Goal: Task Accomplishment & Management: Complete application form

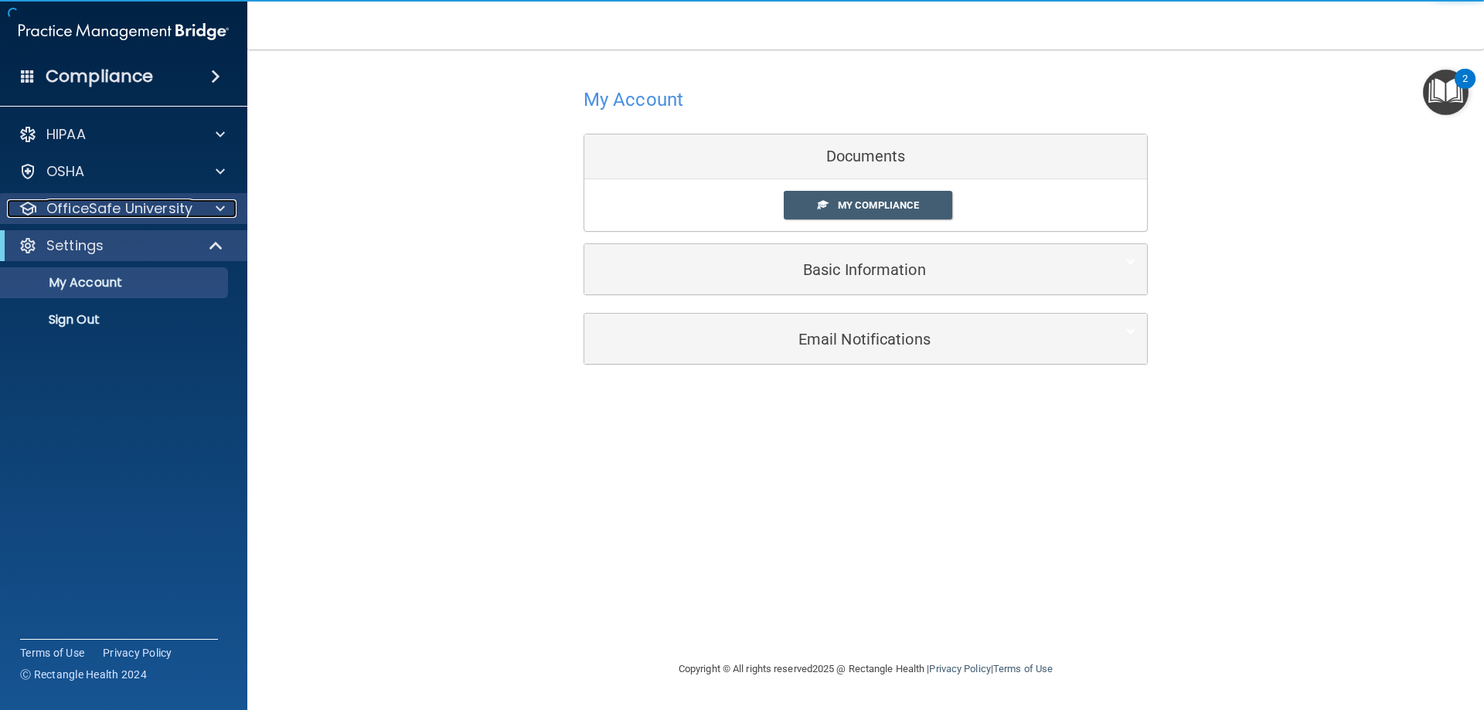
click at [213, 210] on div at bounding box center [218, 208] width 39 height 19
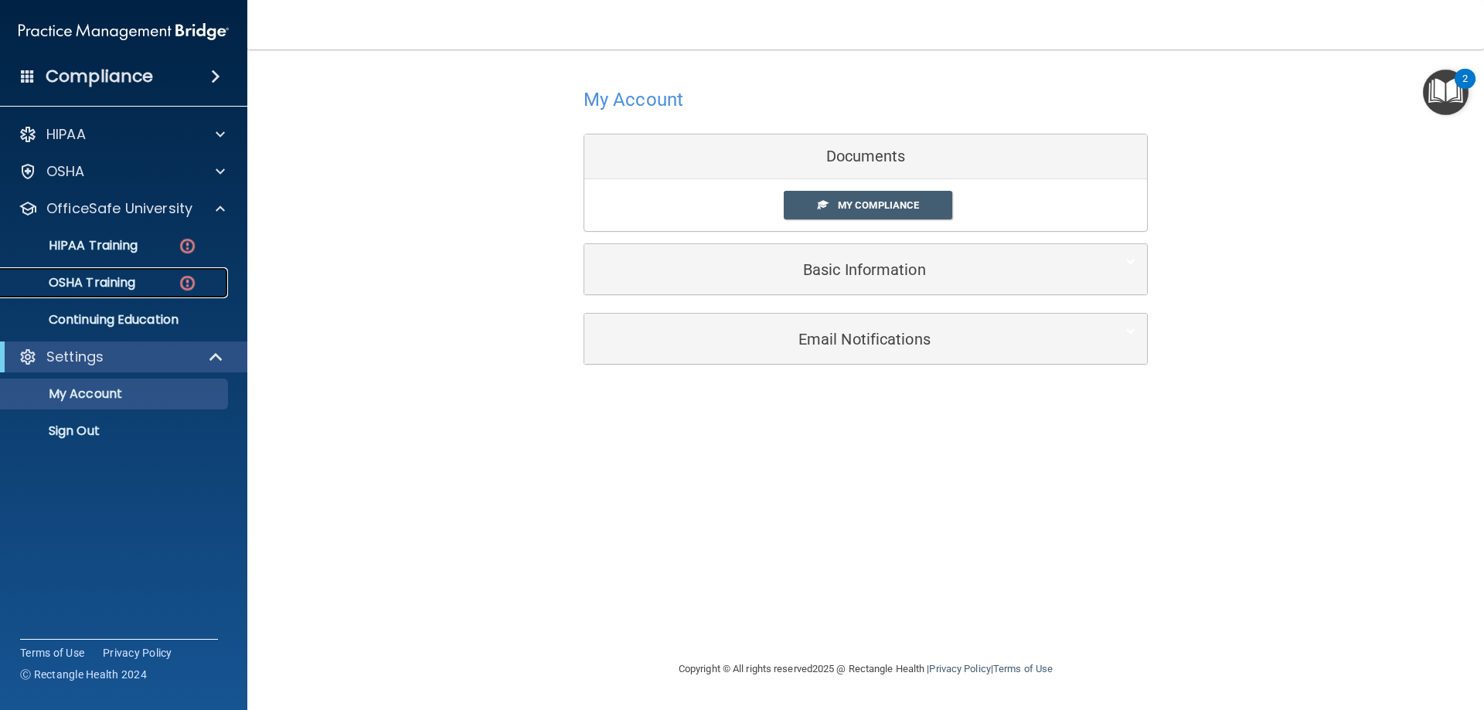
click at [158, 279] on div "OSHA Training" at bounding box center [115, 282] width 211 height 15
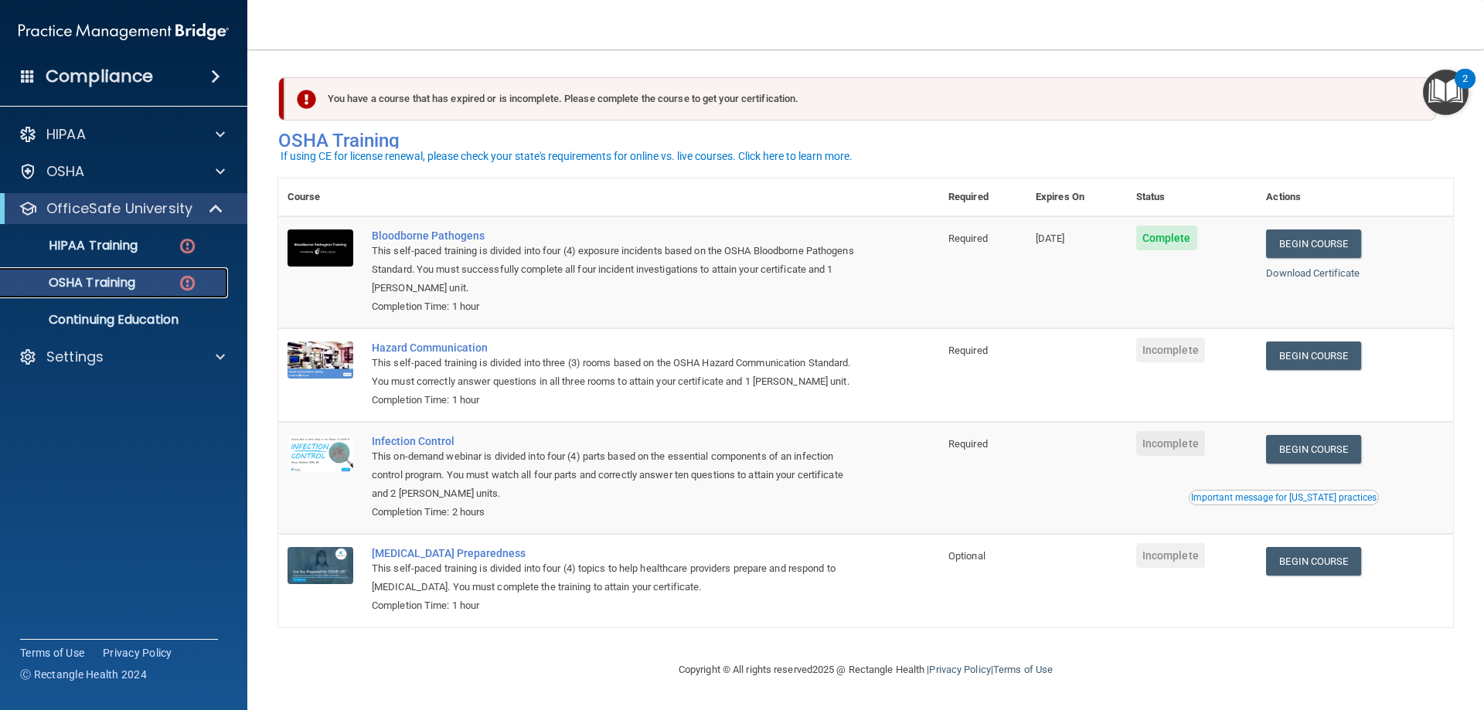
scroll to position [19, 0]
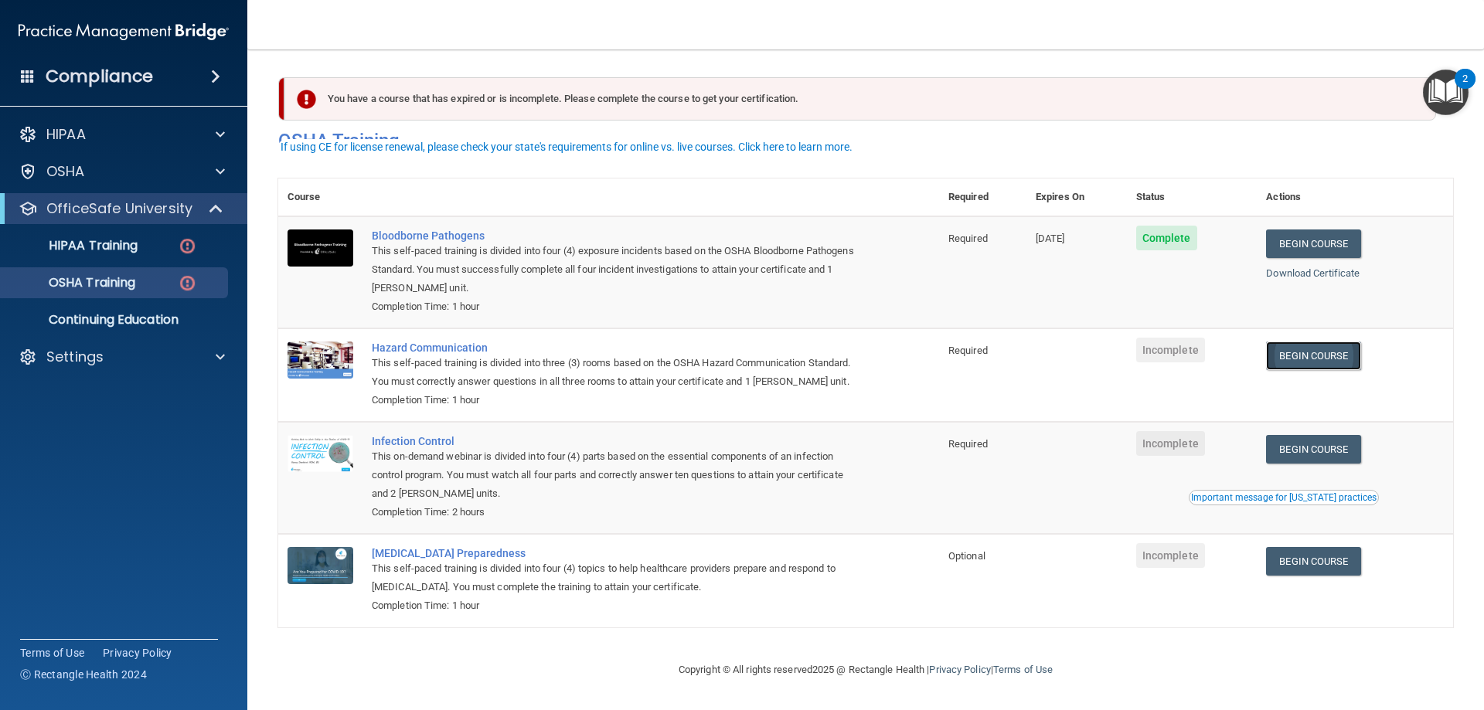
click at [1303, 343] on link "Begin Course" at bounding box center [1313, 356] width 94 height 29
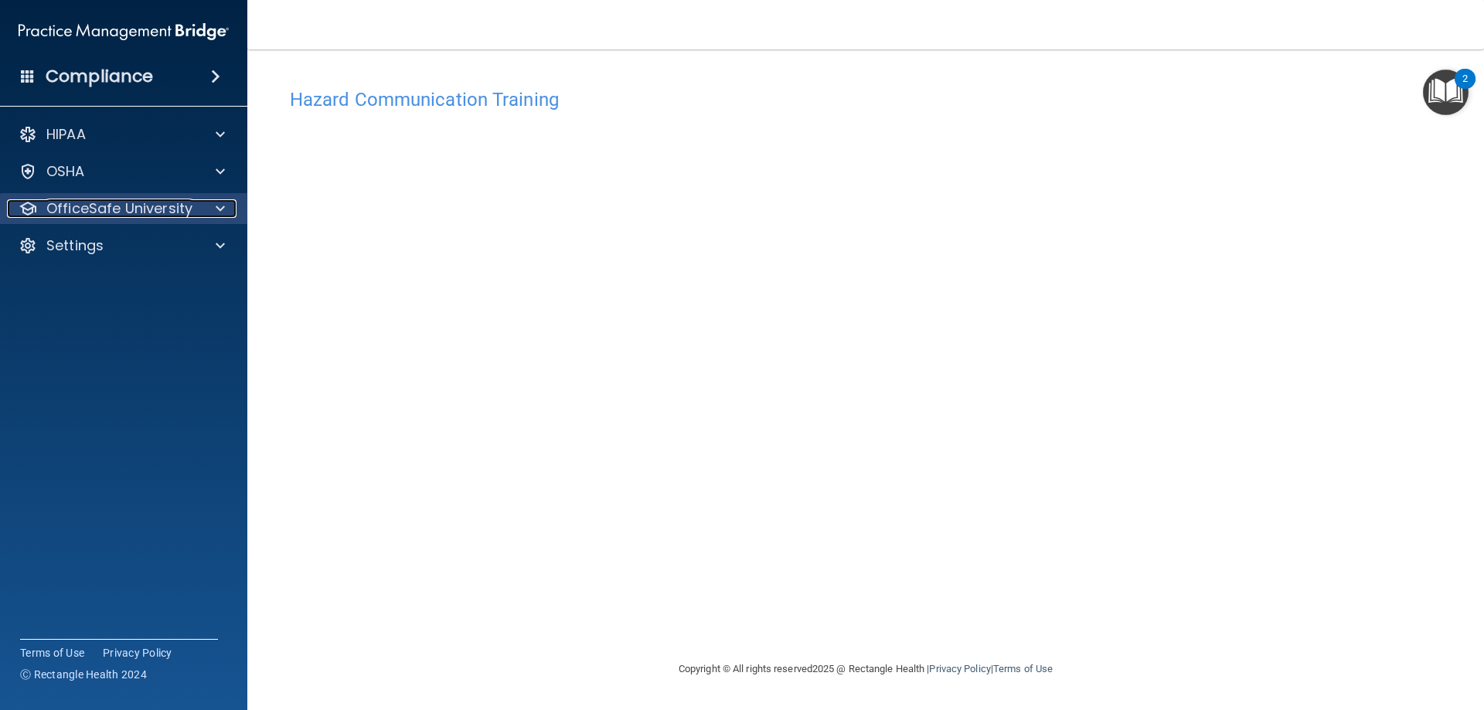
click at [195, 203] on div "OfficeSafe University" at bounding box center [103, 208] width 192 height 19
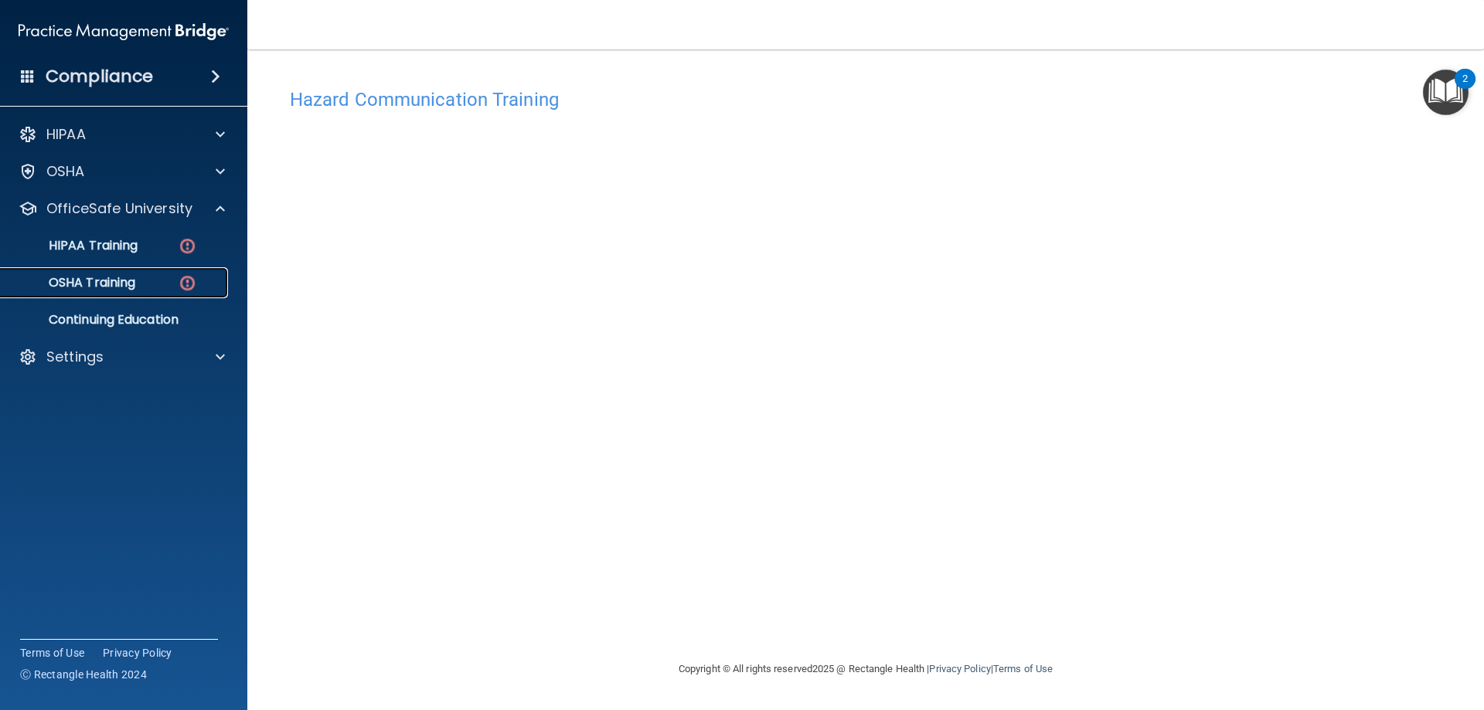
click at [186, 272] on link "OSHA Training" at bounding box center [107, 282] width 244 height 31
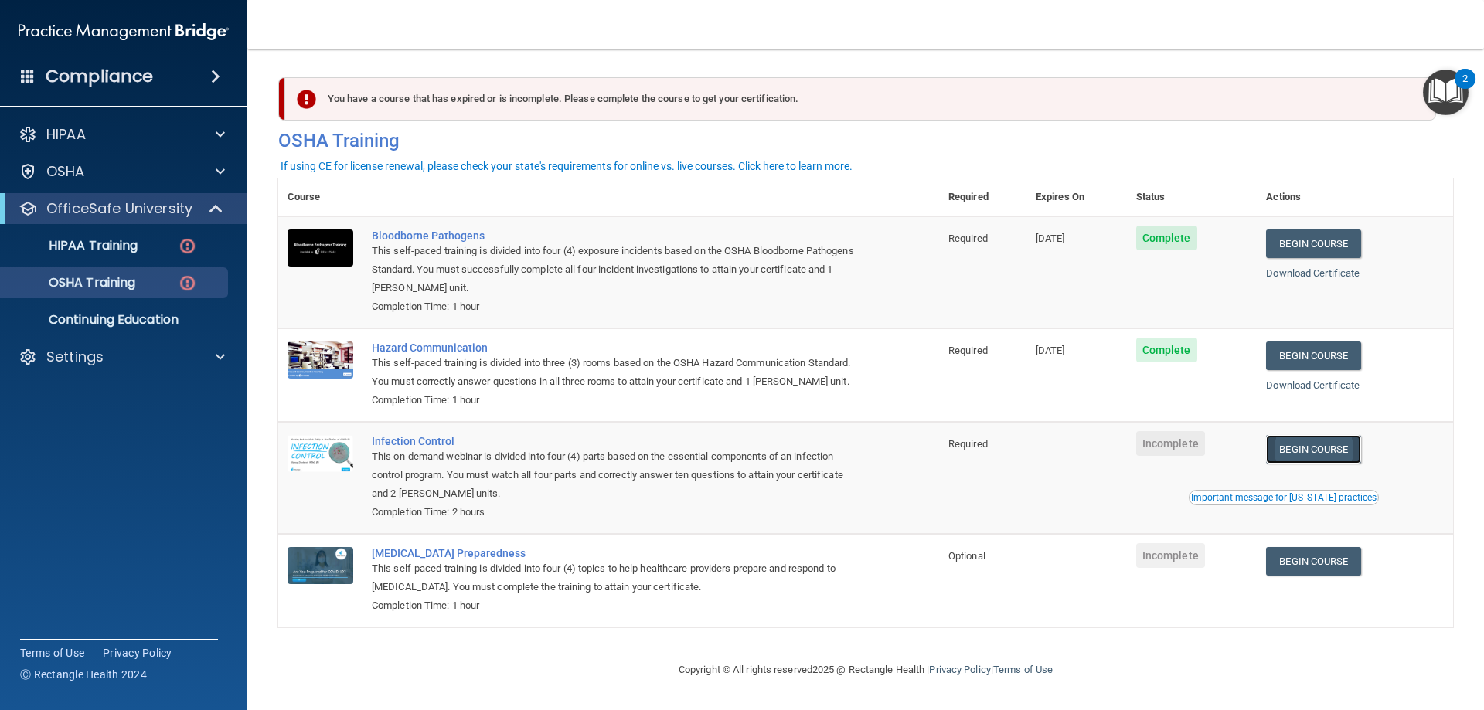
click at [1313, 464] on link "Begin Course" at bounding box center [1313, 449] width 94 height 29
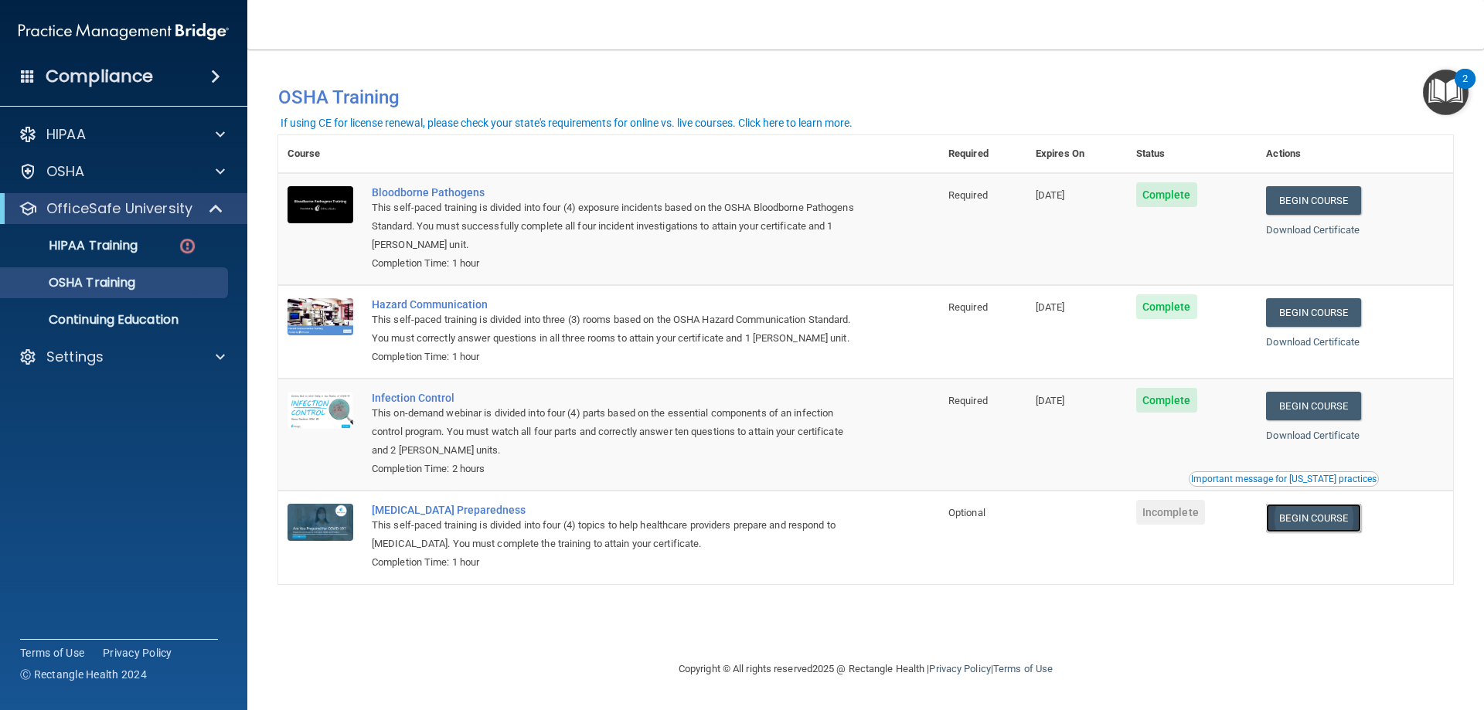
click at [1337, 515] on link "Begin Course" at bounding box center [1313, 518] width 94 height 29
click at [158, 245] on div "HIPAA Training" at bounding box center [115, 245] width 211 height 15
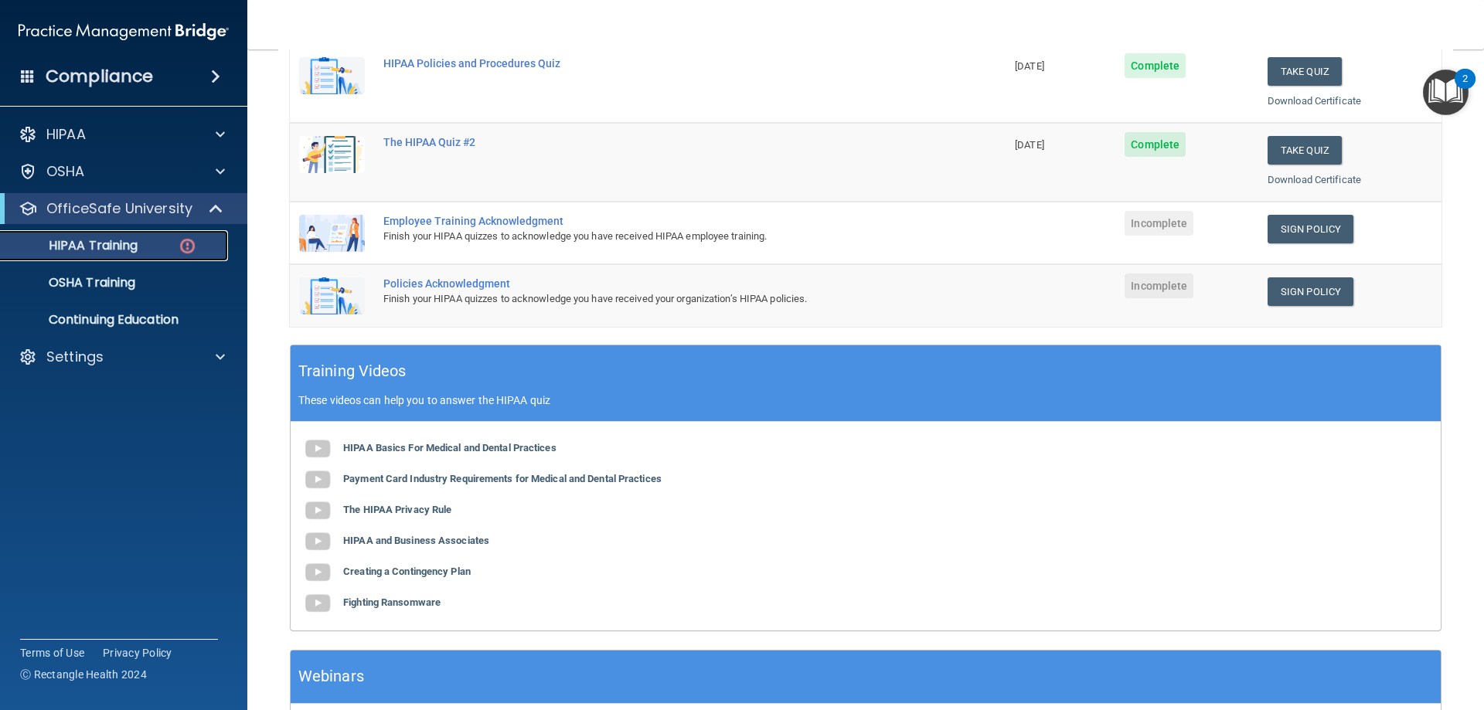
scroll to position [309, 0]
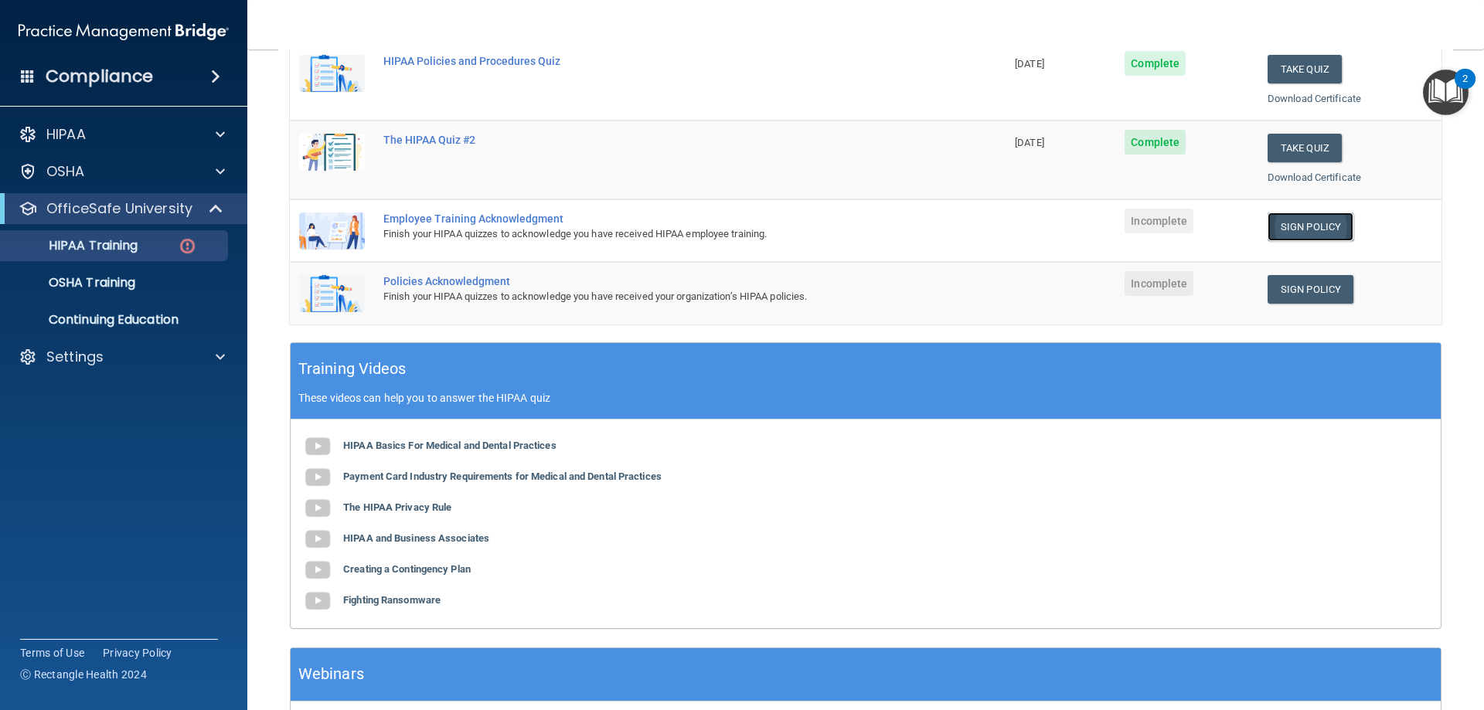
click at [1331, 230] on link "Sign Policy" at bounding box center [1311, 227] width 86 height 29
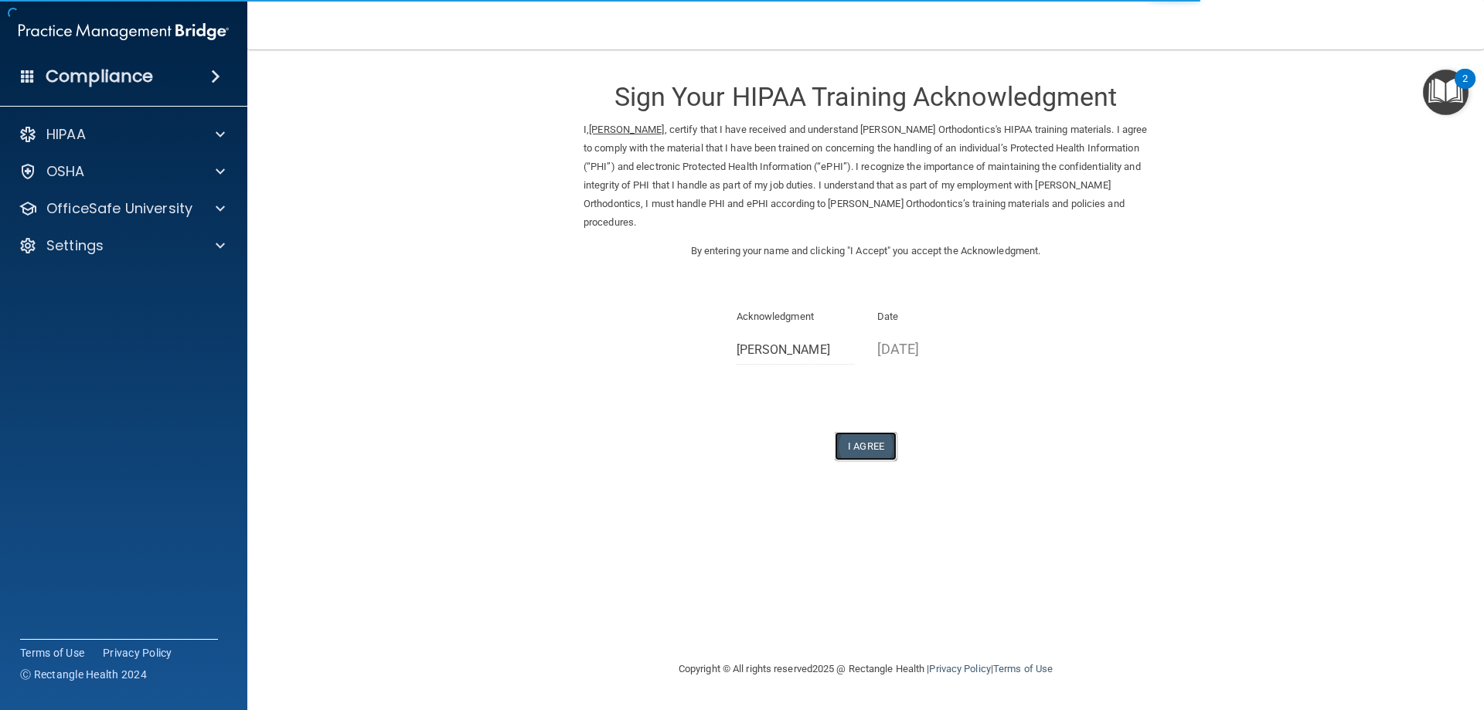
click at [863, 432] on button "I Agree" at bounding box center [866, 446] width 62 height 29
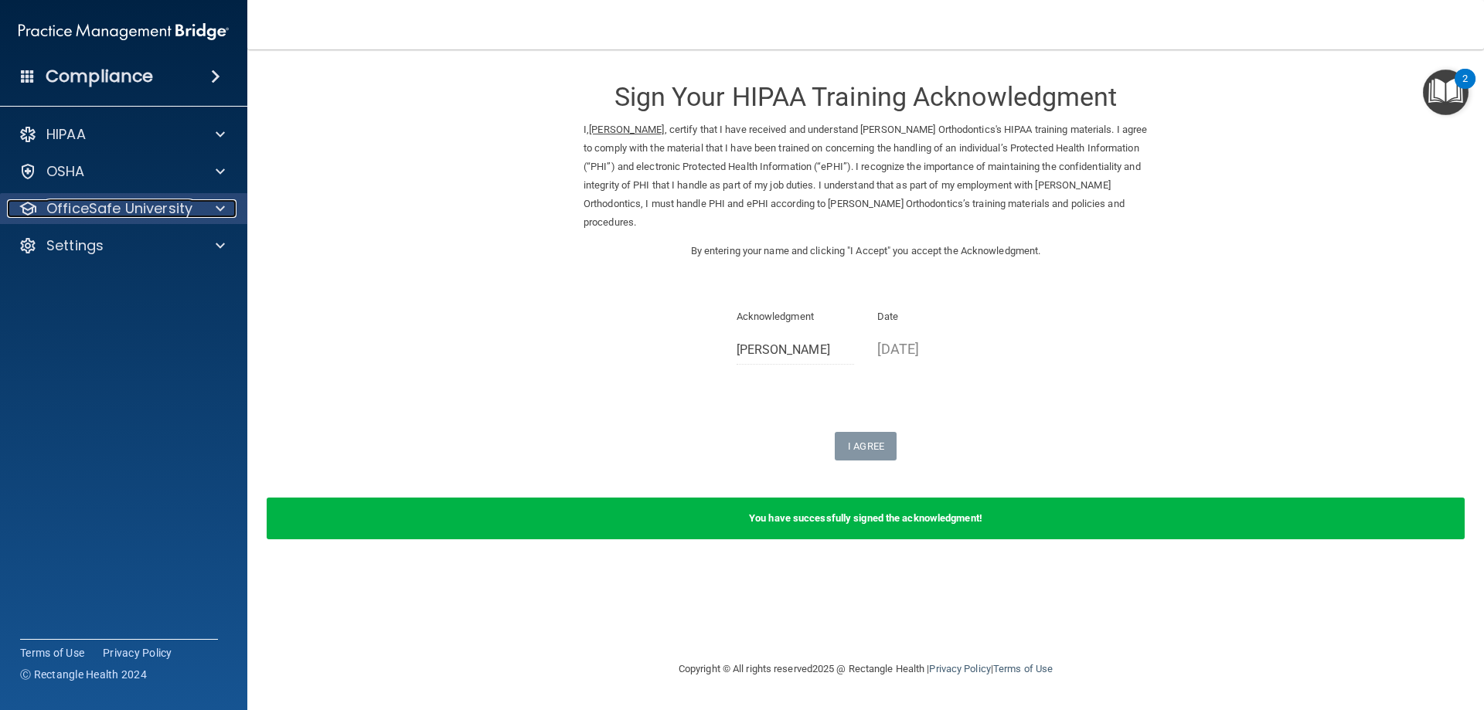
click at [195, 201] on div "OfficeSafe University" at bounding box center [103, 208] width 192 height 19
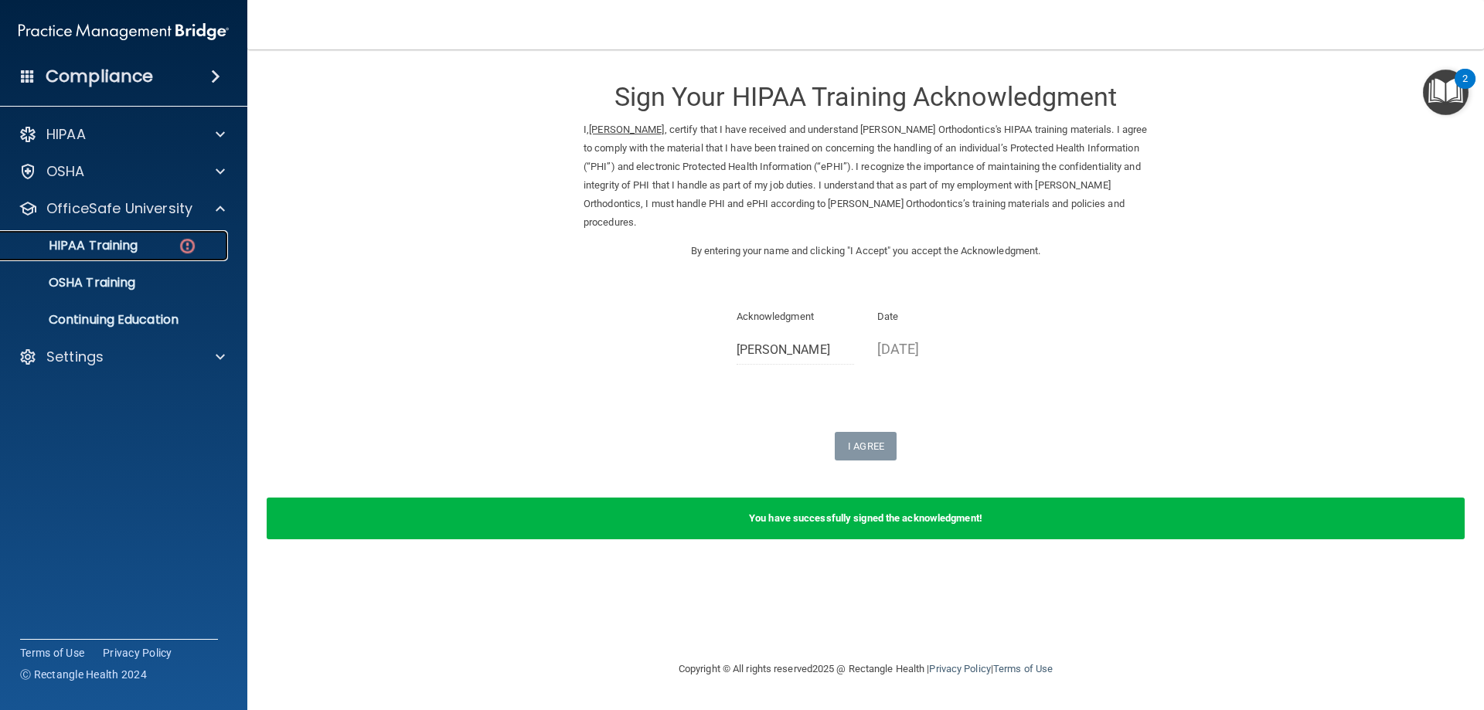
click at [199, 239] on div "HIPAA Training" at bounding box center [115, 245] width 211 height 15
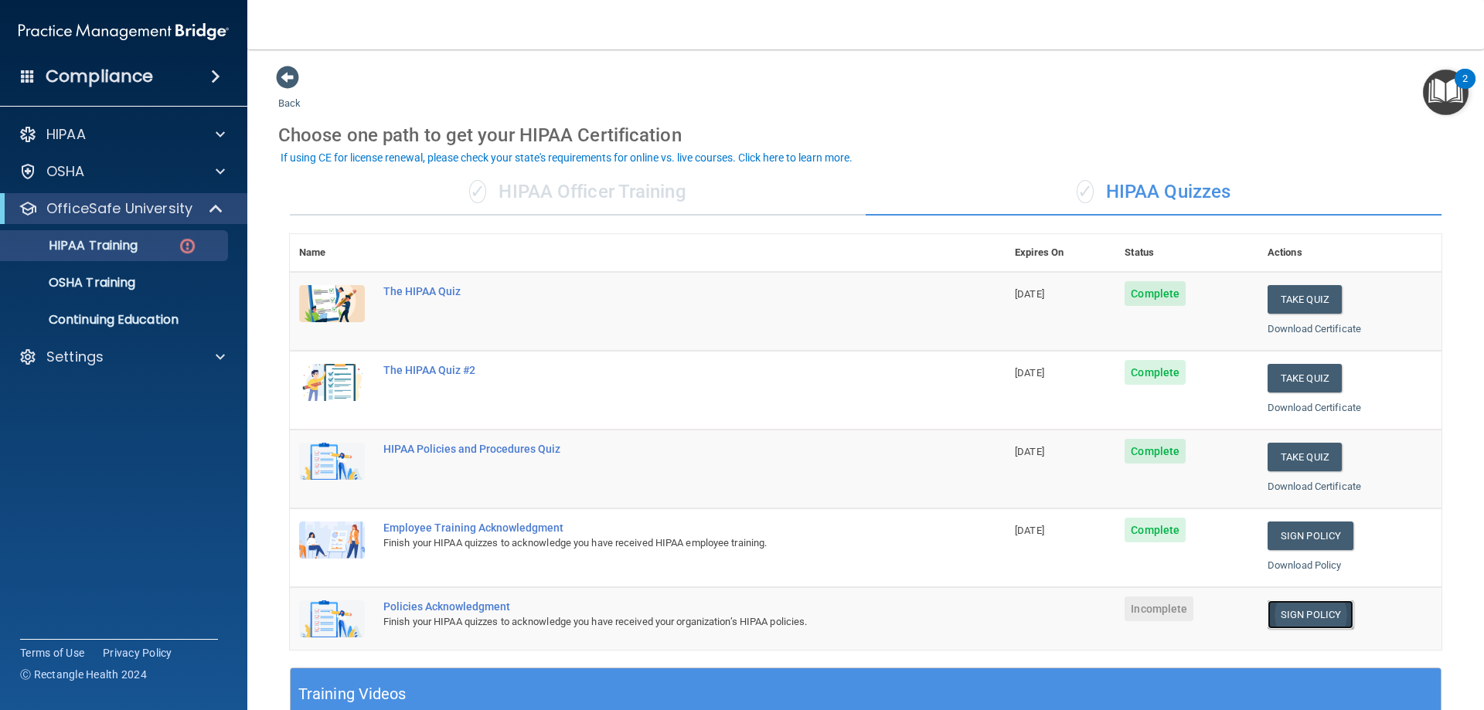
click at [1324, 610] on link "Sign Policy" at bounding box center [1311, 615] width 86 height 29
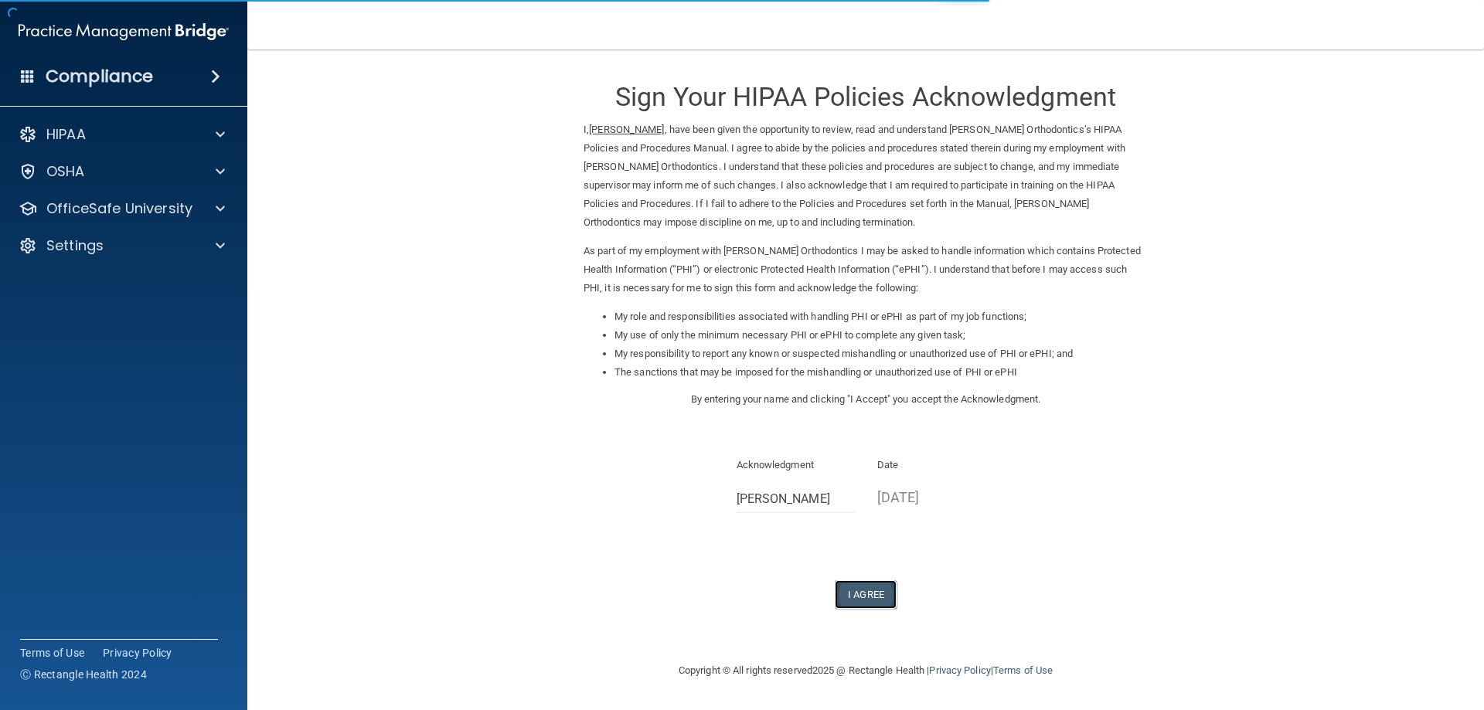
click at [866, 595] on button "I Agree" at bounding box center [866, 595] width 62 height 29
click at [864, 591] on button "I Agree" at bounding box center [866, 595] width 62 height 29
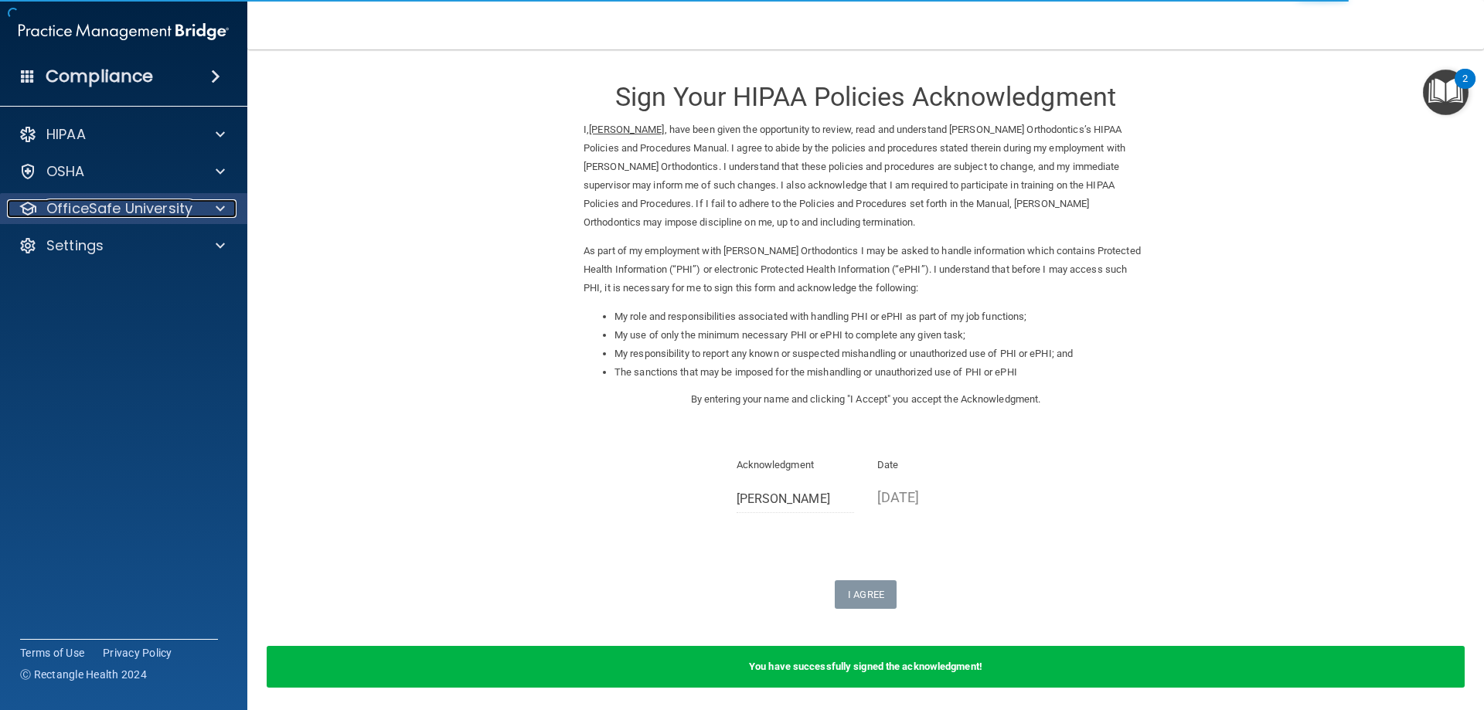
click at [160, 213] on p "OfficeSafe University" at bounding box center [119, 208] width 146 height 19
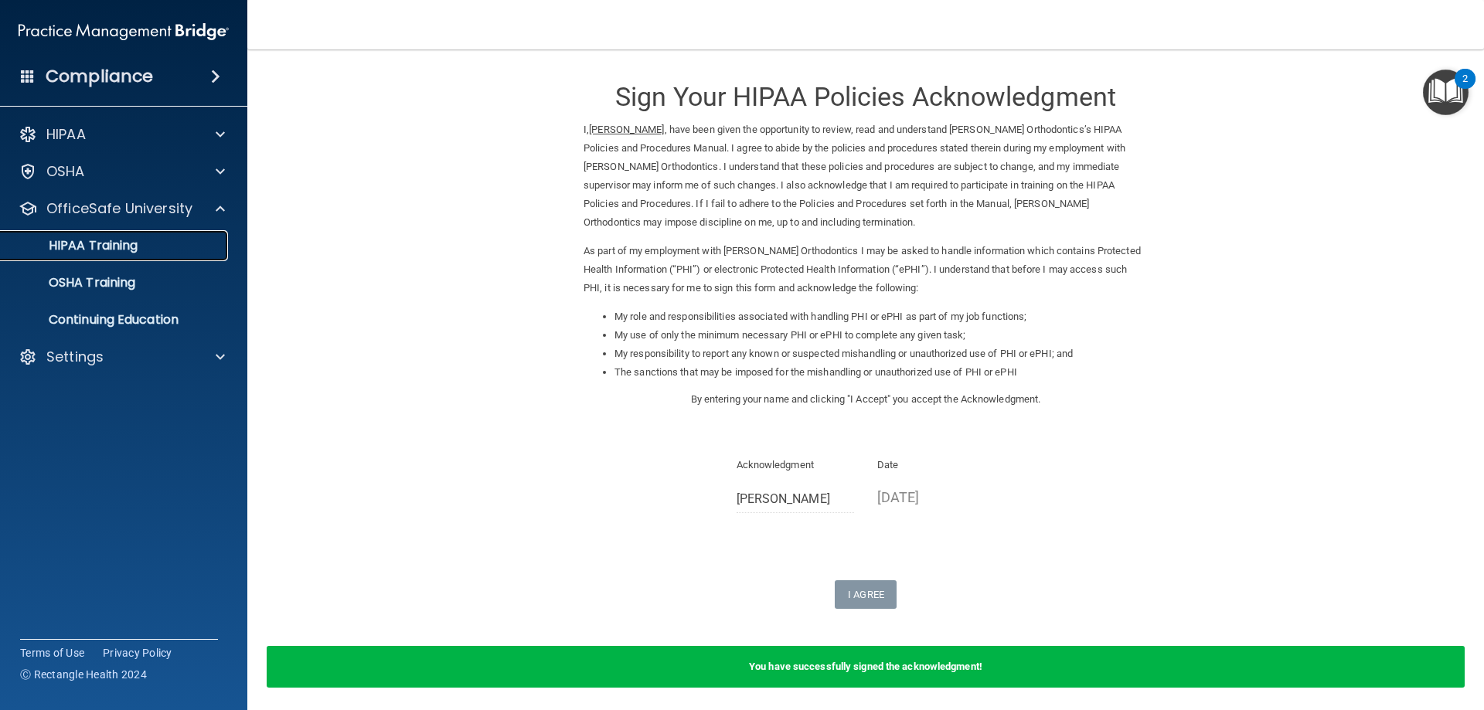
click at [163, 250] on div "HIPAA Training" at bounding box center [115, 245] width 211 height 15
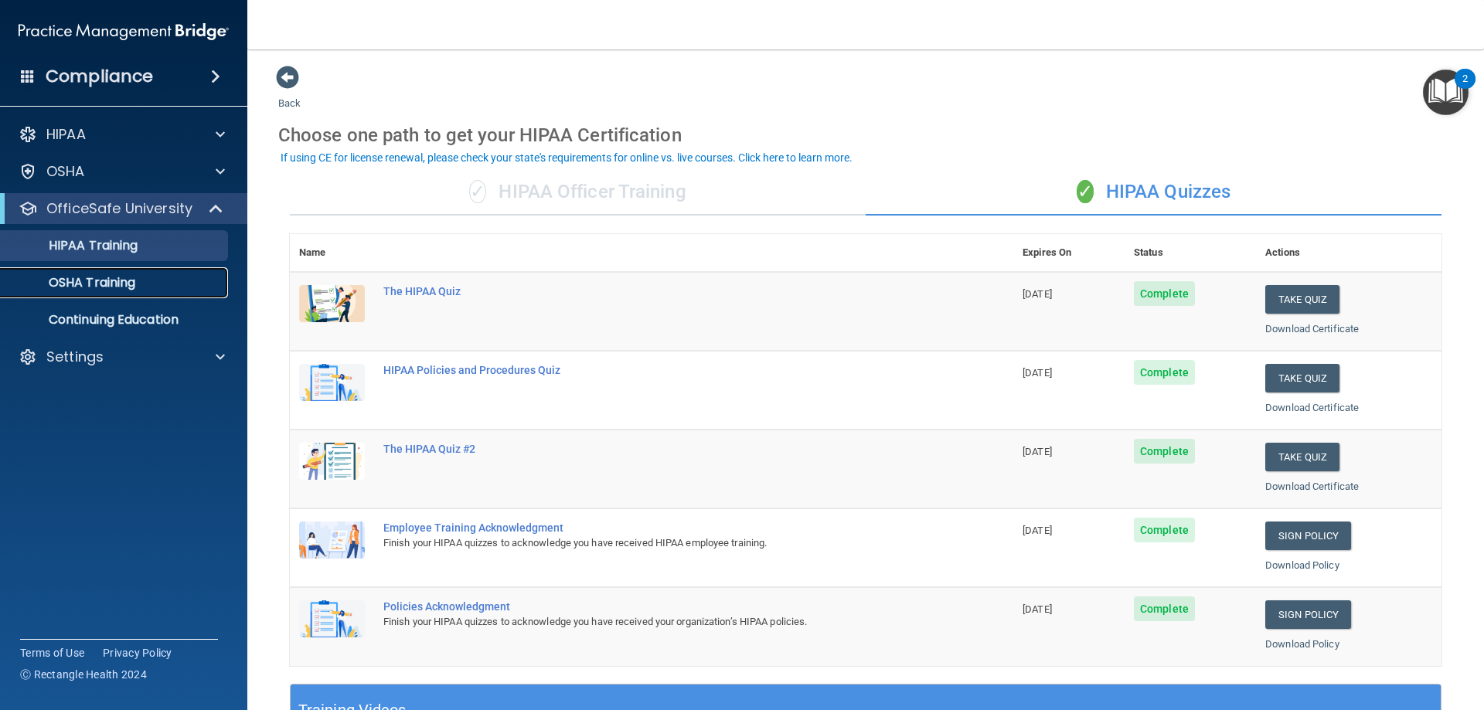
click at [111, 275] on p "OSHA Training" at bounding box center [72, 282] width 125 height 15
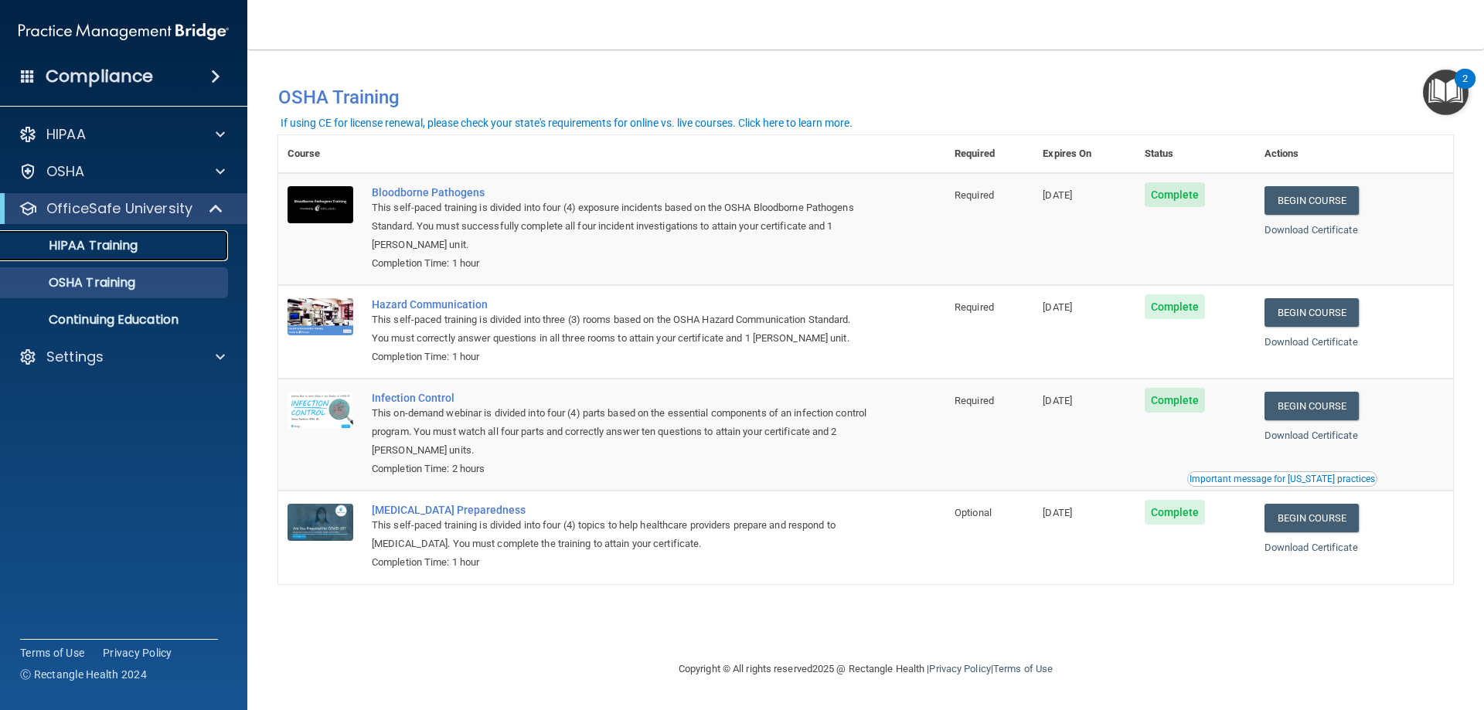
click at [78, 235] on link "HIPAA Training" at bounding box center [107, 245] width 244 height 31
